Goal: Information Seeking & Learning: Learn about a topic

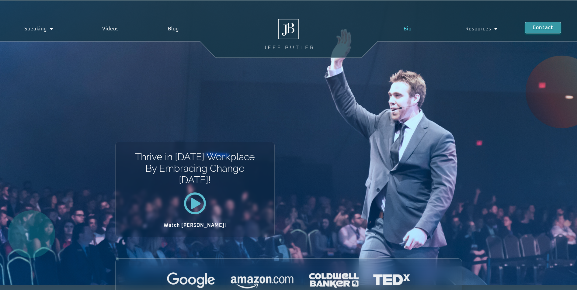
click at [285, 27] on link "Bio" at bounding box center [407, 29] width 62 height 14
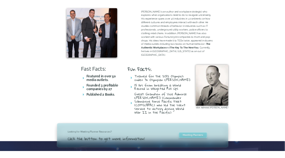
scroll to position [213, 0]
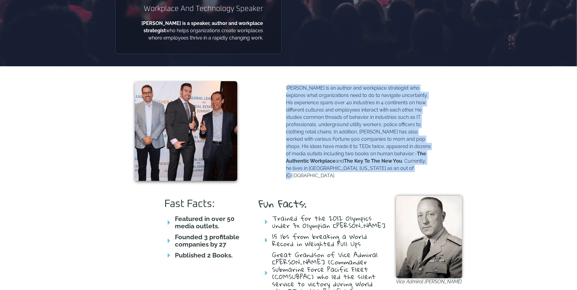
drag, startPoint x: 287, startPoint y: 86, endPoint x: 397, endPoint y: 175, distance: 141.0
click at [397, 175] on div "[PERSON_NAME] is an author and workplace strategist who explores what organizat…" at bounding box center [359, 134] width 146 height 99
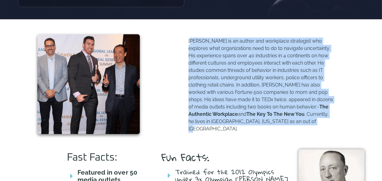
click at [226, 60] on p "[PERSON_NAME] is an author and workplace strategist who explores what organizat…" at bounding box center [261, 84] width 146 height 95
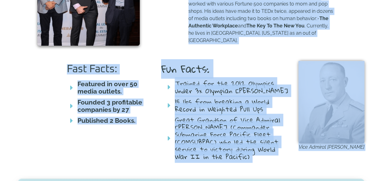
scroll to position [324, 0]
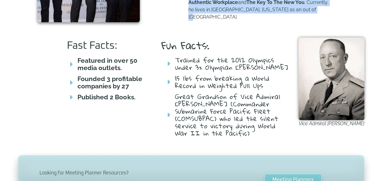
drag, startPoint x: 188, startPoint y: 42, endPoint x: 306, endPoint y: 20, distance: 119.4
drag, startPoint x: 306, startPoint y: 20, endPoint x: 264, endPoint y: 5, distance: 44.4
copy p "[PERSON_NAME] is an author and workplace strategist who explores what organizat…"
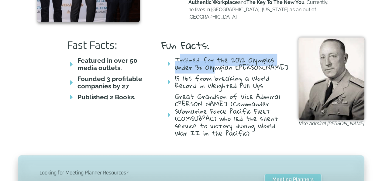
drag, startPoint x: 178, startPoint y: 52, endPoint x: 217, endPoint y: 64, distance: 40.5
click at [217, 64] on span "Trained for the 2012 Olympics under 3x Olympian [PERSON_NAME]" at bounding box center [231, 63] width 116 height 15
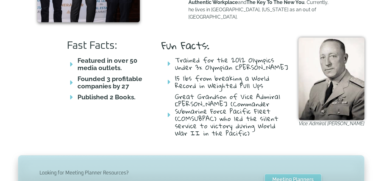
drag, startPoint x: 217, startPoint y: 64, endPoint x: 220, endPoint y: 68, distance: 4.9
click at [220, 68] on span "Trained for the 2012 Olympics under 3x Olympian [PERSON_NAME]" at bounding box center [231, 63] width 116 height 15
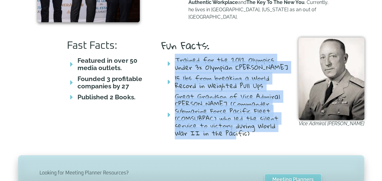
drag, startPoint x: 176, startPoint y: 54, endPoint x: 214, endPoint y: 136, distance: 89.9
click at [214, 136] on ul "Trained for the 2012 Olympics under 3x Olympian [PERSON_NAME] 15 lbs from break…" at bounding box center [225, 96] width 128 height 80
drag, startPoint x: 214, startPoint y: 136, endPoint x: 205, endPoint y: 118, distance: 20.0
copy ul "Trained for the 2012 Olympics under 3x Olympian [PERSON_NAME] 15 lbs from break…"
